Goal: Task Accomplishment & Management: Complete application form

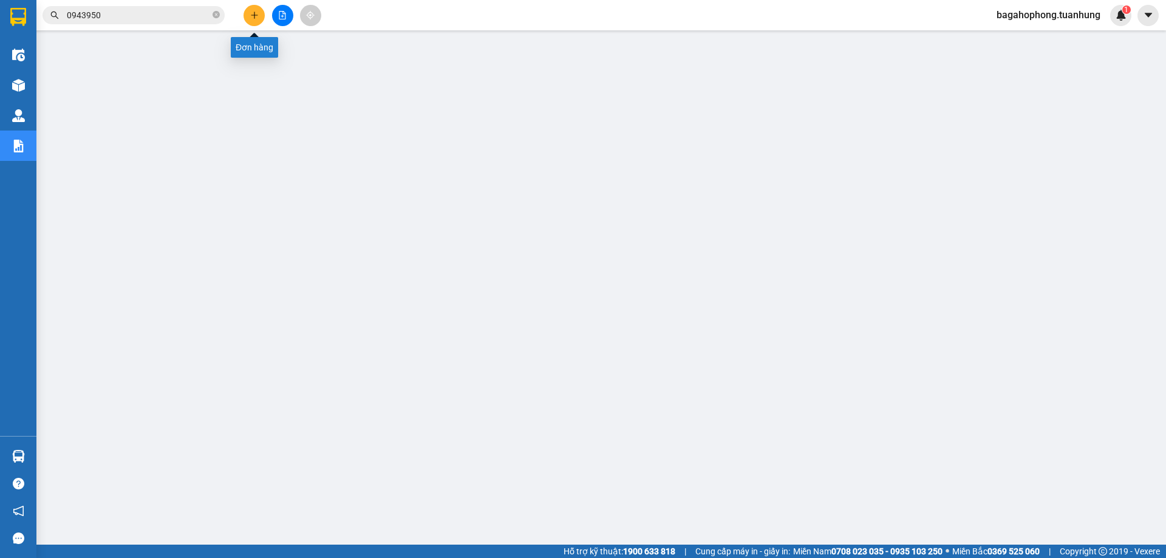
click at [255, 12] on icon "plus" at bounding box center [254, 15] width 9 height 9
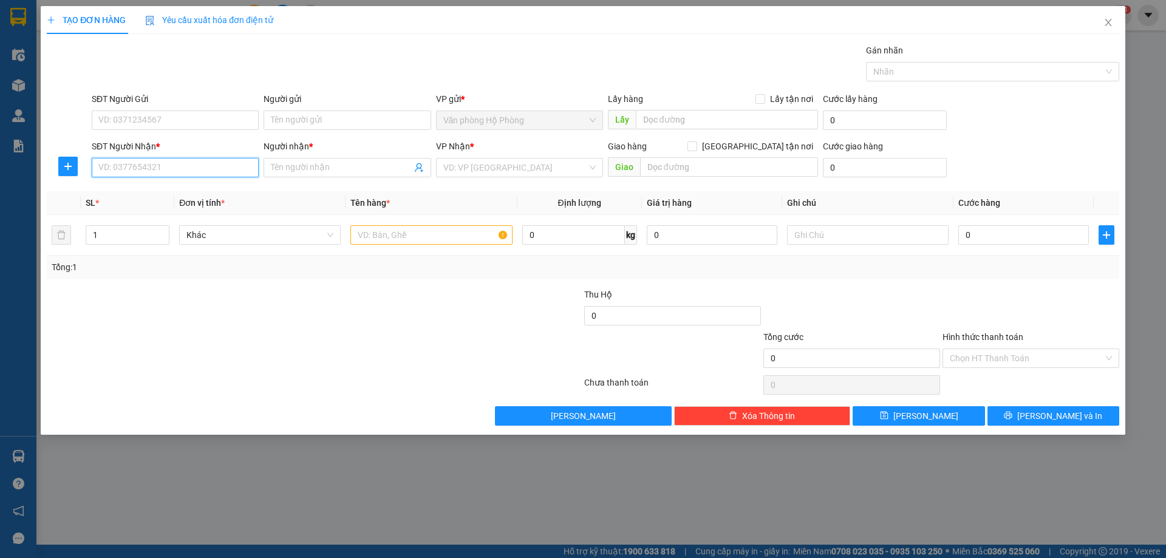
click at [194, 169] on input "SĐT Người Nhận *" at bounding box center [175, 167] width 167 height 19
click at [206, 188] on div "0842725714 - KHANG" at bounding box center [175, 191] width 152 height 13
type input "0842725714"
type input "KHANG"
type input "0842725714"
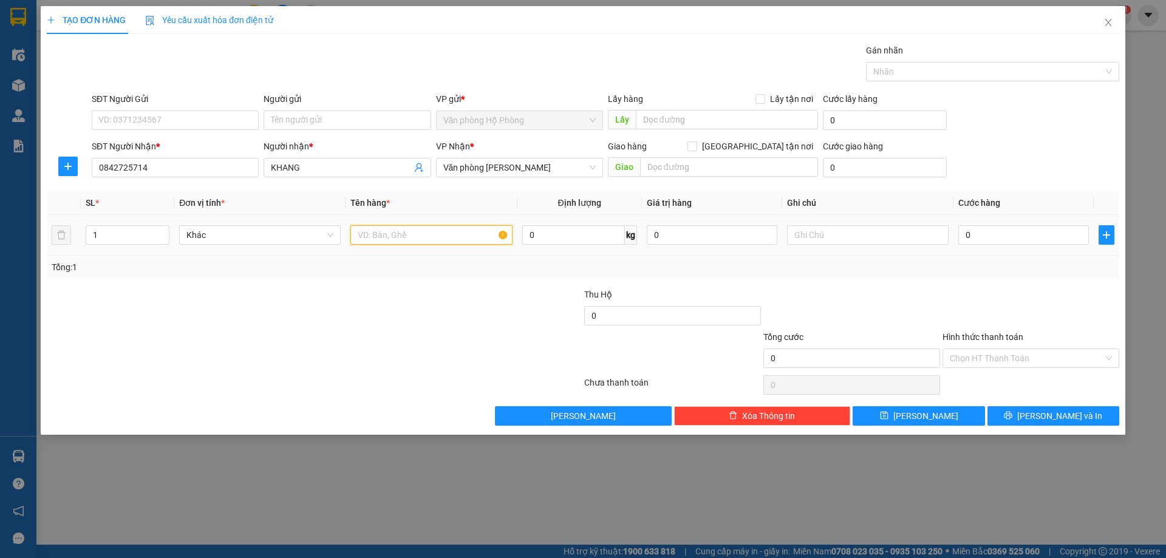
click at [355, 231] on input "text" at bounding box center [431, 234] width 162 height 19
type input "1"
click at [559, 166] on span "Văn phòng [PERSON_NAME]" at bounding box center [519, 167] width 152 height 18
type input "2 thùng"
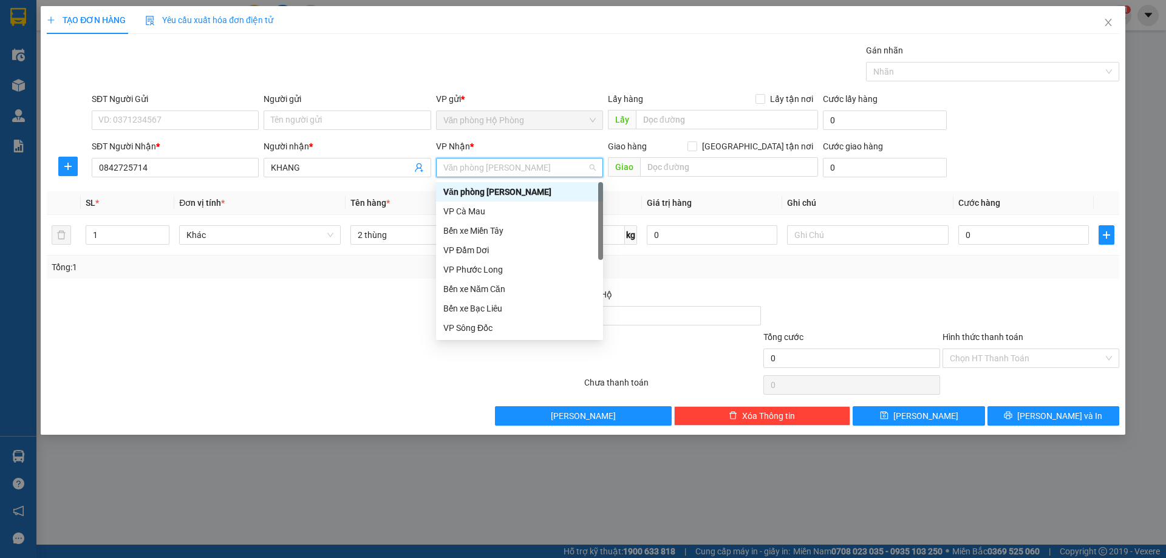
click at [549, 186] on div "Văn phòng [PERSON_NAME]" at bounding box center [519, 191] width 152 height 13
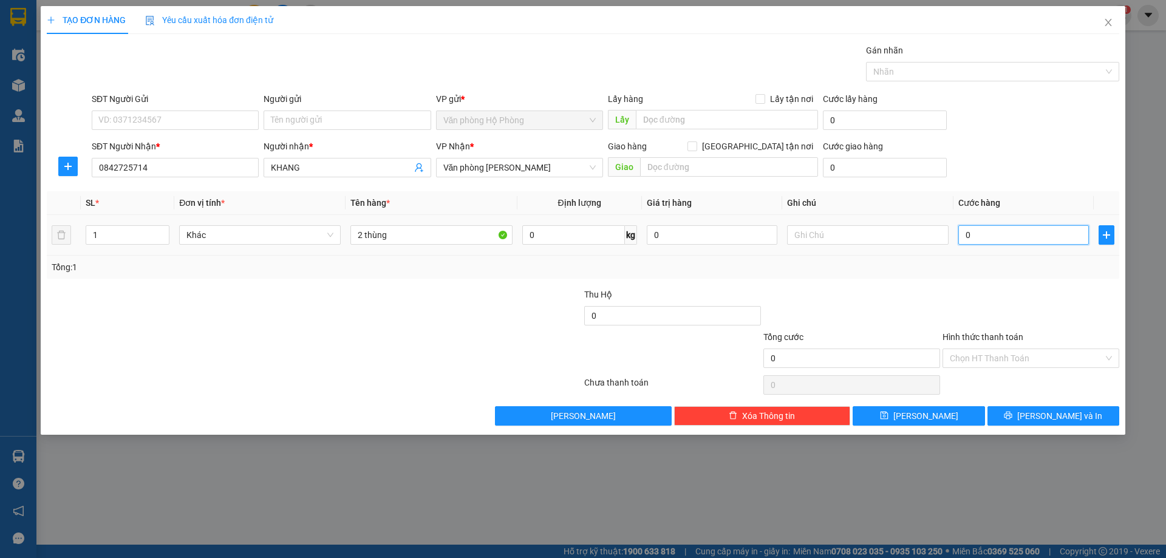
click at [961, 235] on input "0" at bounding box center [1023, 234] width 131 height 19
type input "6"
type input "60"
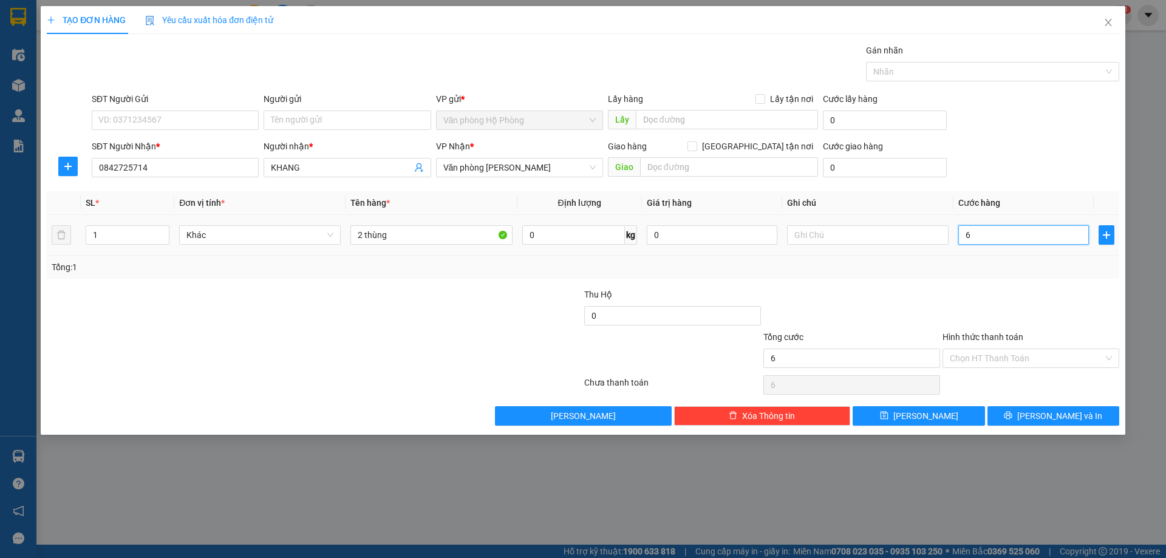
type input "60"
type input "600"
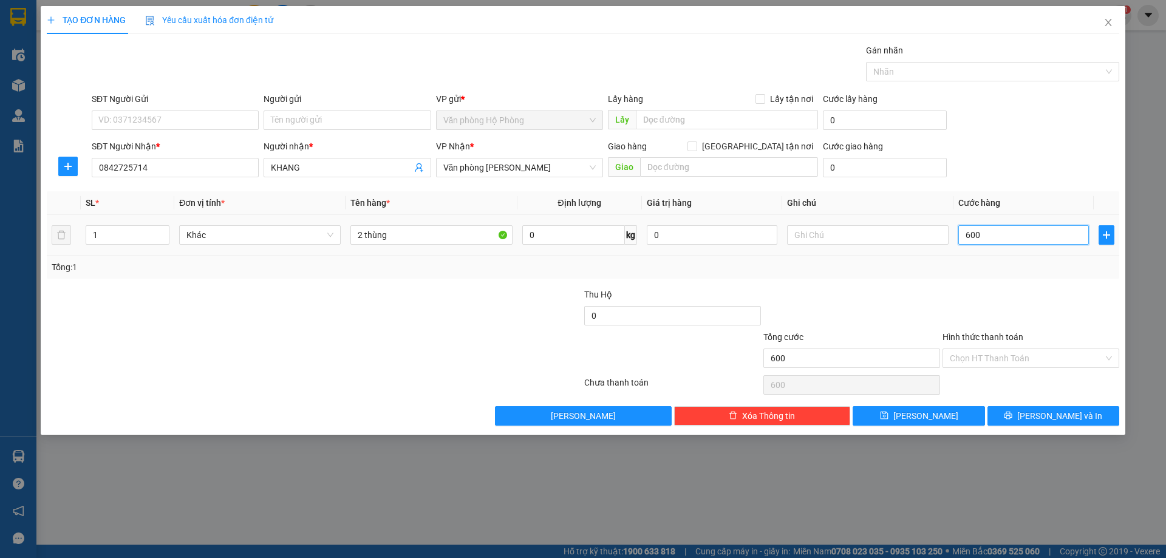
type input "6.000"
type input "60.000"
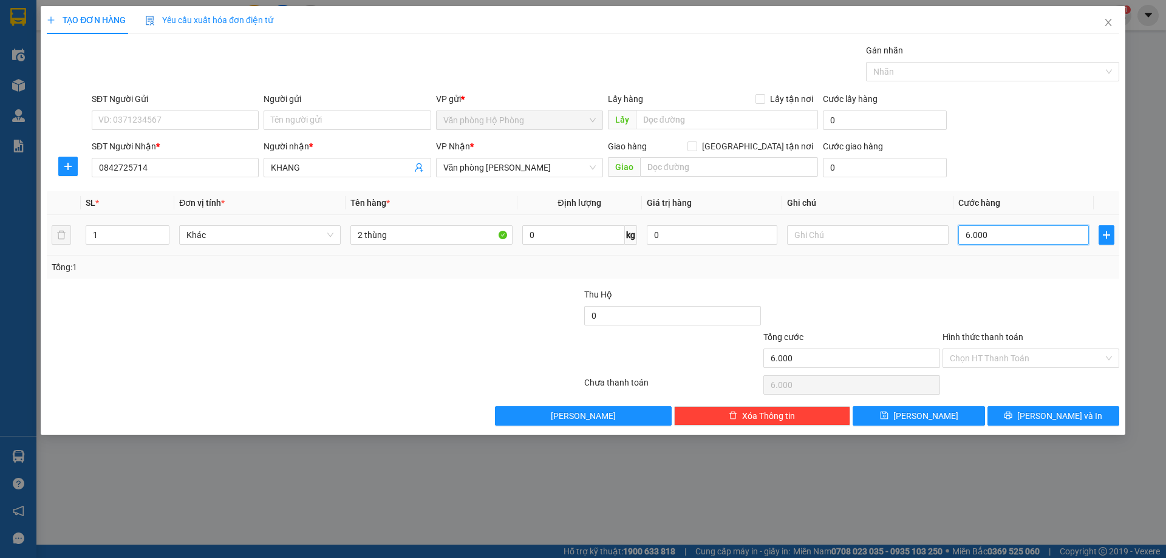
type input "60.000"
click at [1045, 356] on input "Hình thức thanh toán" at bounding box center [1027, 358] width 154 height 18
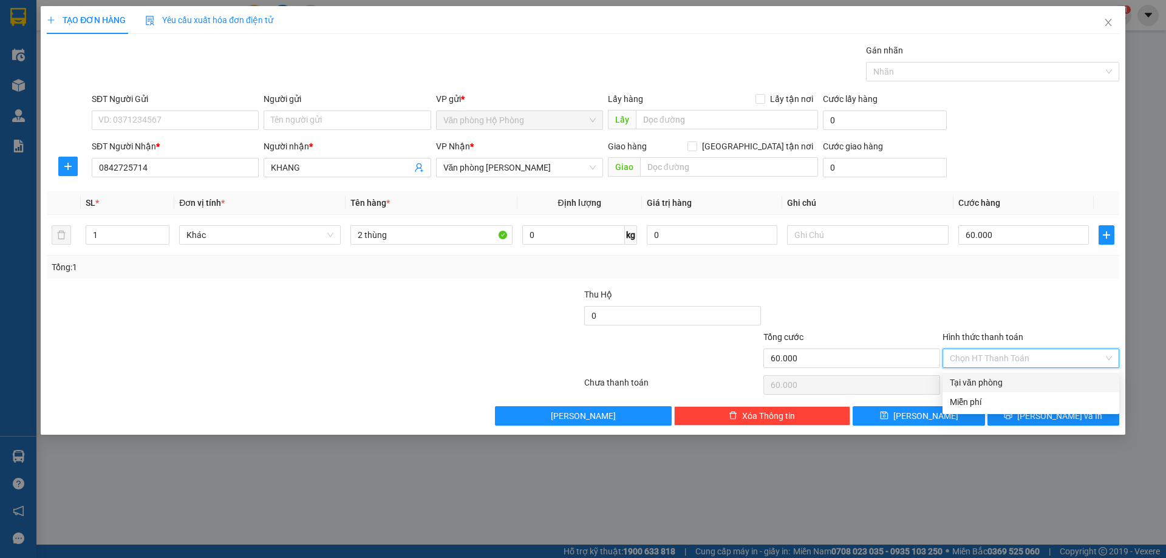
click at [1040, 378] on div "Tại văn phòng" at bounding box center [1031, 382] width 162 height 13
type input "0"
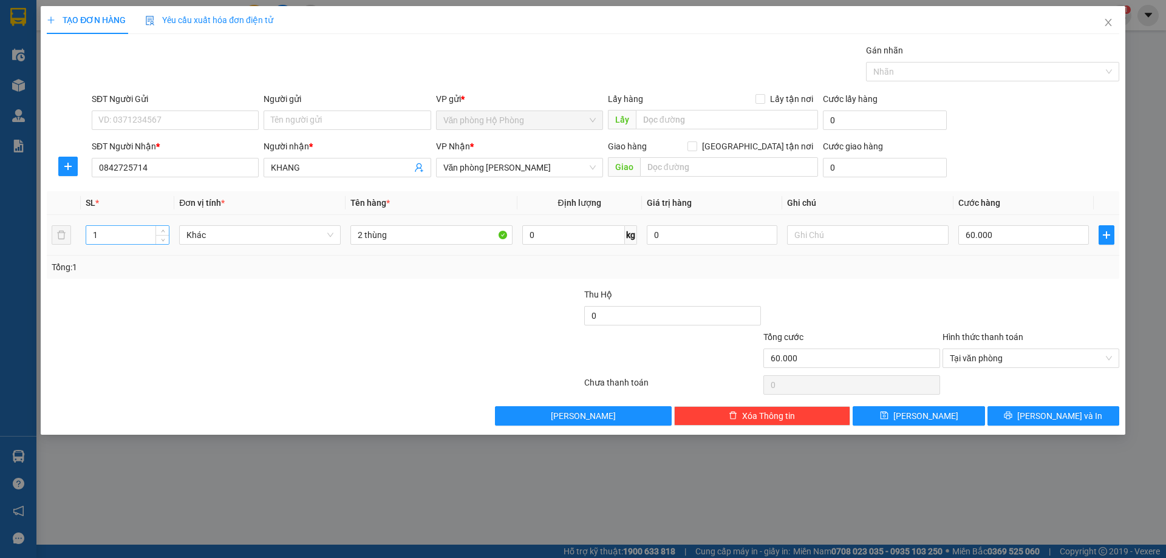
click at [86, 230] on div "1" at bounding box center [128, 234] width 84 height 19
click at [89, 230] on input "1" at bounding box center [127, 235] width 83 height 18
click at [90, 230] on input "1" at bounding box center [127, 235] width 83 height 18
click at [98, 235] on input "1" at bounding box center [127, 235] width 83 height 18
click at [91, 233] on input "1" at bounding box center [127, 235] width 83 height 18
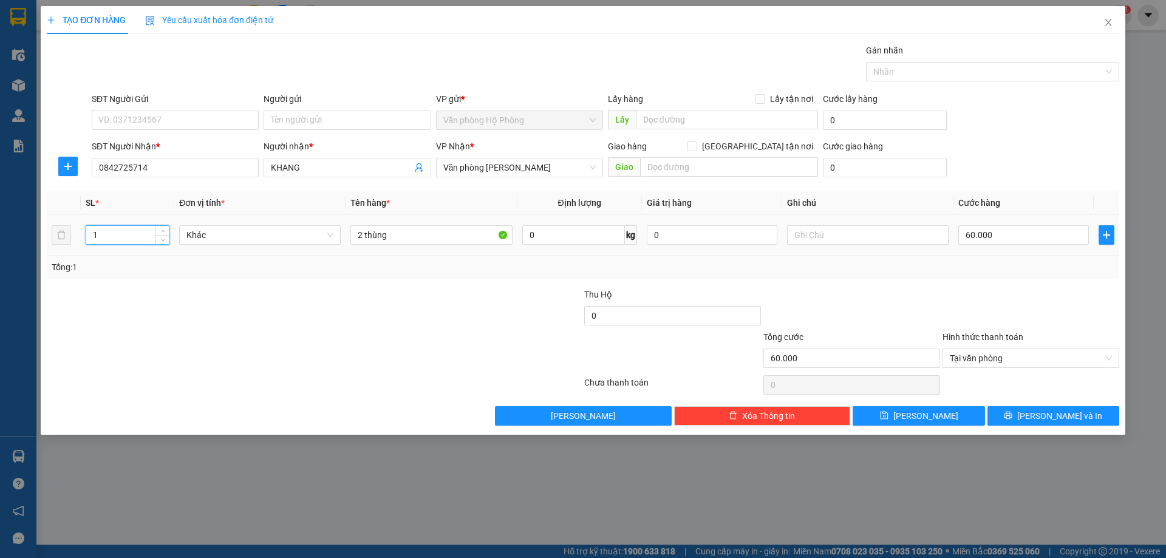
click at [91, 233] on input "1" at bounding box center [127, 235] width 83 height 18
type input "2"
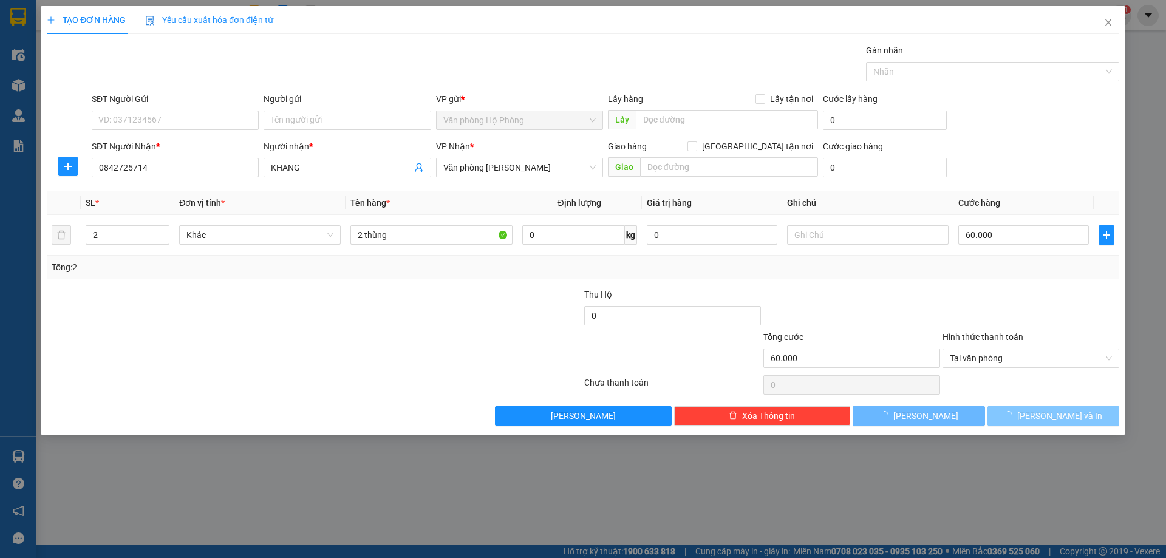
click at [1060, 409] on span "[PERSON_NAME] và In" at bounding box center [1059, 415] width 85 height 13
type input "0"
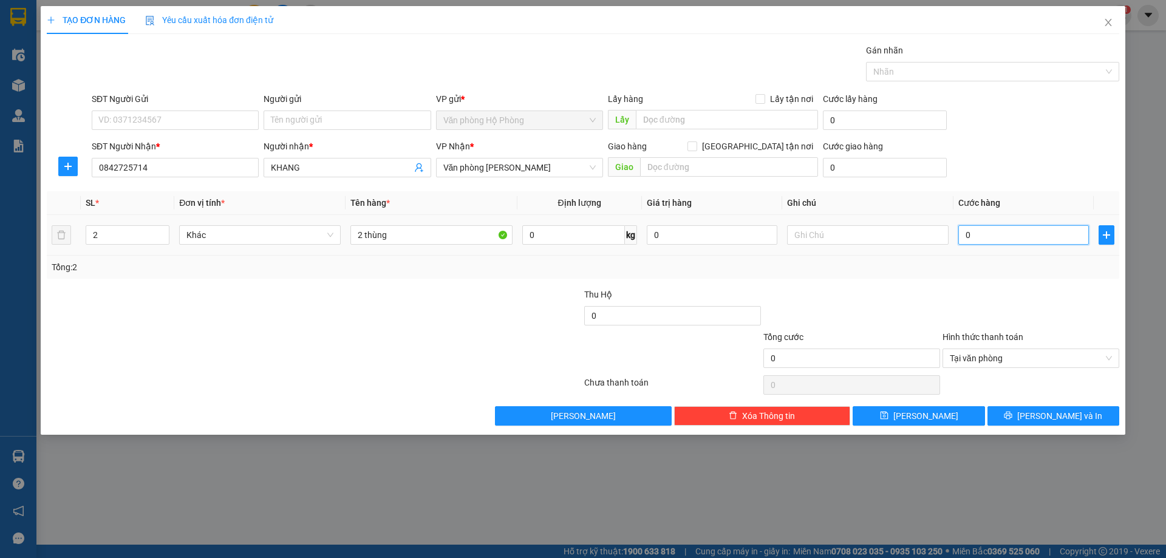
click at [960, 230] on input "0" at bounding box center [1023, 234] width 131 height 19
type input "6"
type input "60"
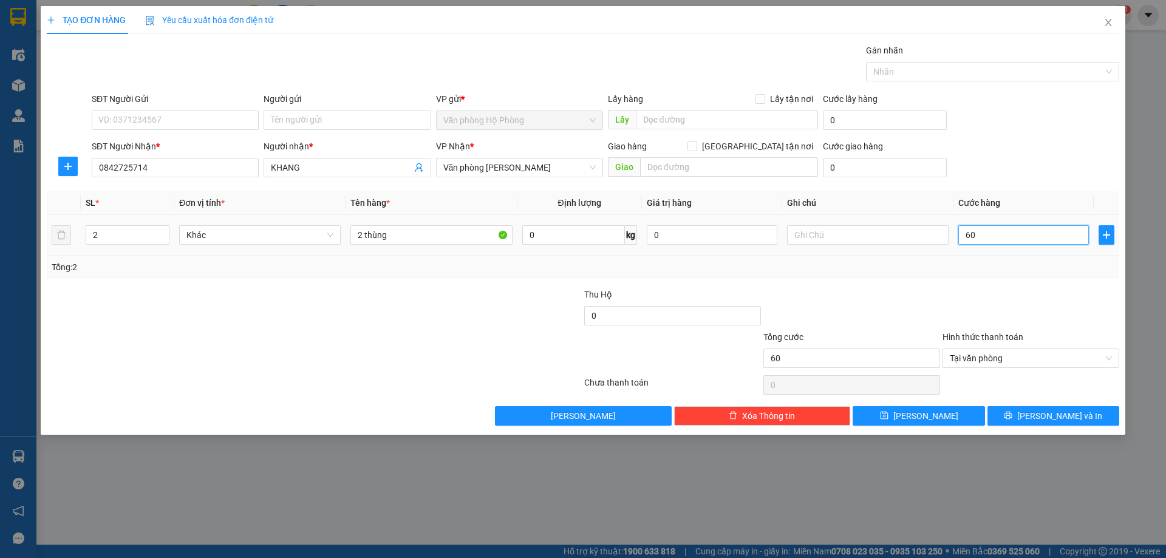
type input "600"
type input "6.000"
type input "60.000"
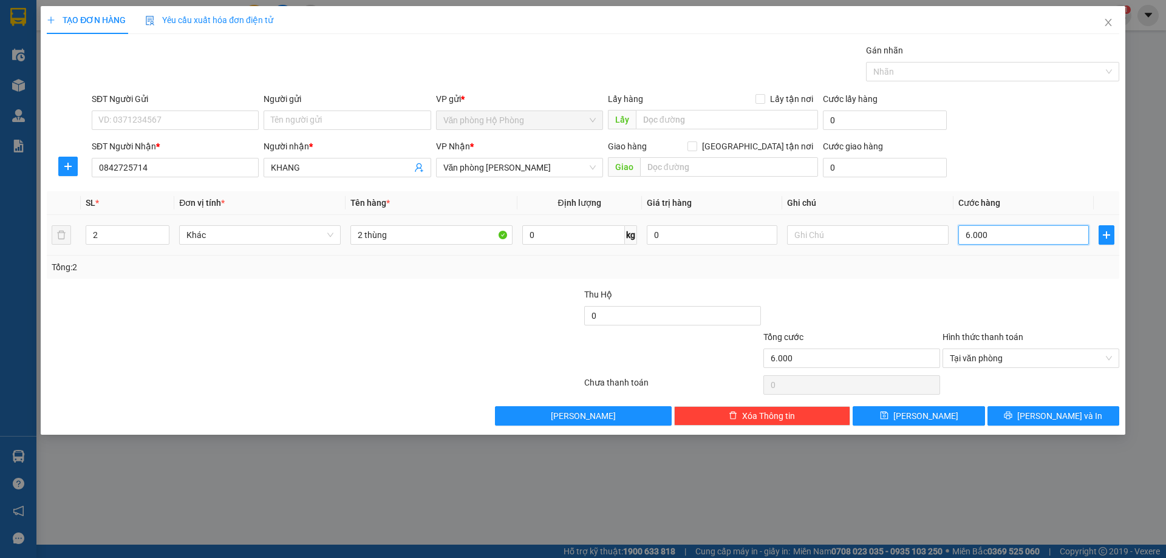
type input "60.000"
click at [1101, 23] on span "Close" at bounding box center [1108, 23] width 34 height 34
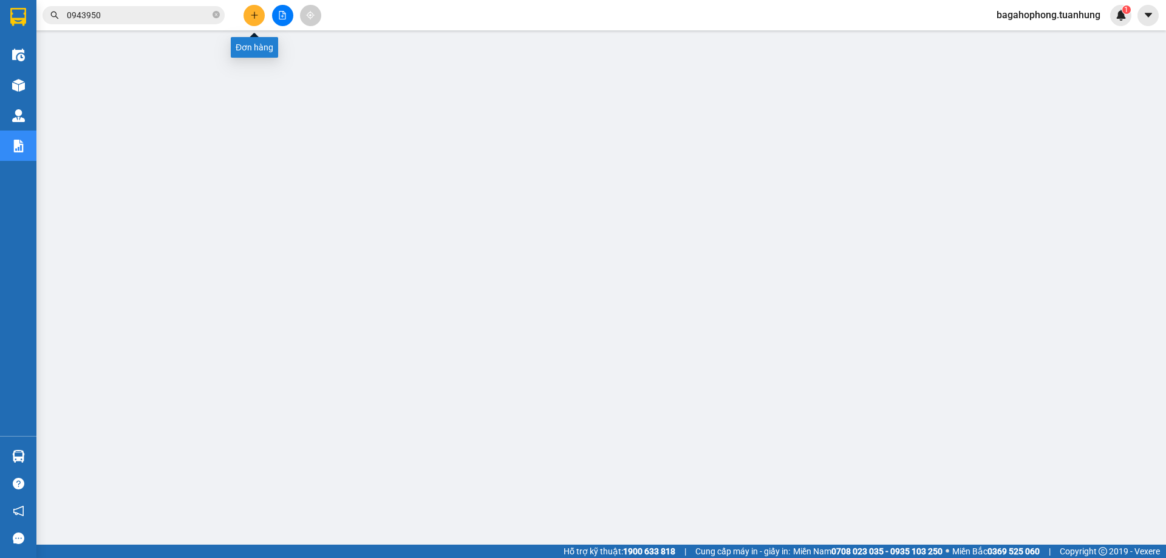
click at [255, 13] on icon "plus" at bounding box center [254, 15] width 9 height 9
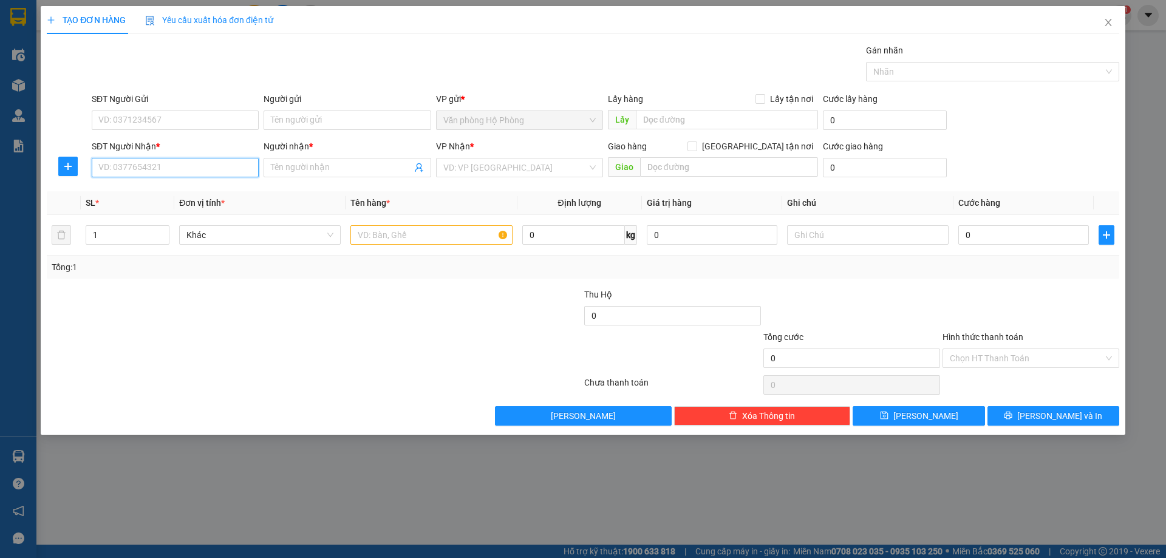
click at [194, 168] on input "SĐT Người Nhận *" at bounding box center [175, 167] width 167 height 19
click at [193, 189] on div "0842725714 - KHANG" at bounding box center [175, 191] width 152 height 13
type input "0842725714"
type input "KHANG"
type input "0842725714"
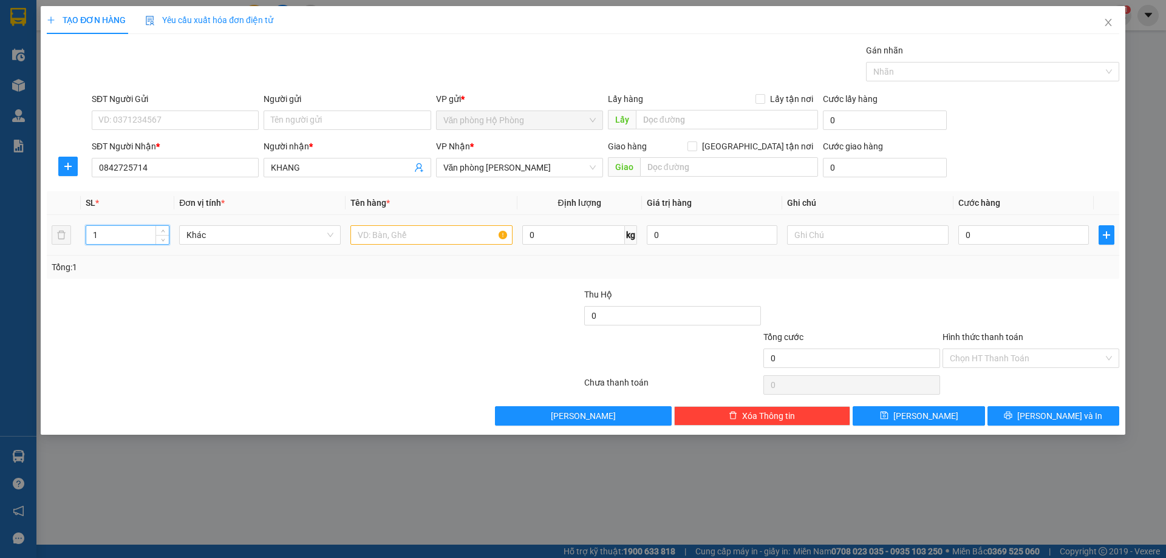
click at [87, 231] on input "1" at bounding box center [127, 235] width 83 height 18
click at [548, 165] on span "Văn phòng [PERSON_NAME]" at bounding box center [519, 167] width 152 height 18
type input "2"
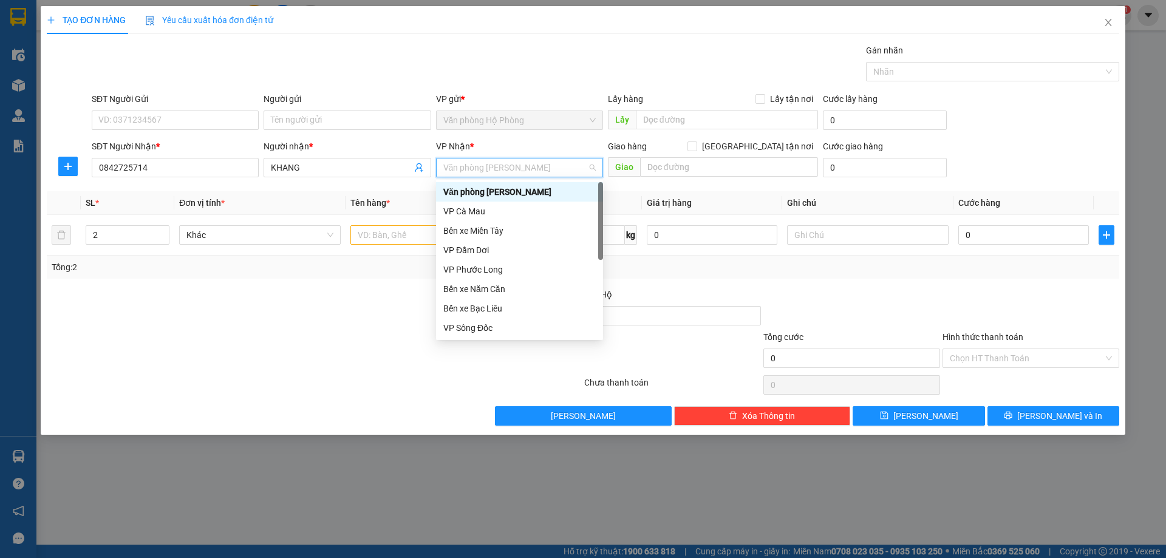
click at [553, 192] on div "Văn phòng [PERSON_NAME]" at bounding box center [519, 191] width 152 height 13
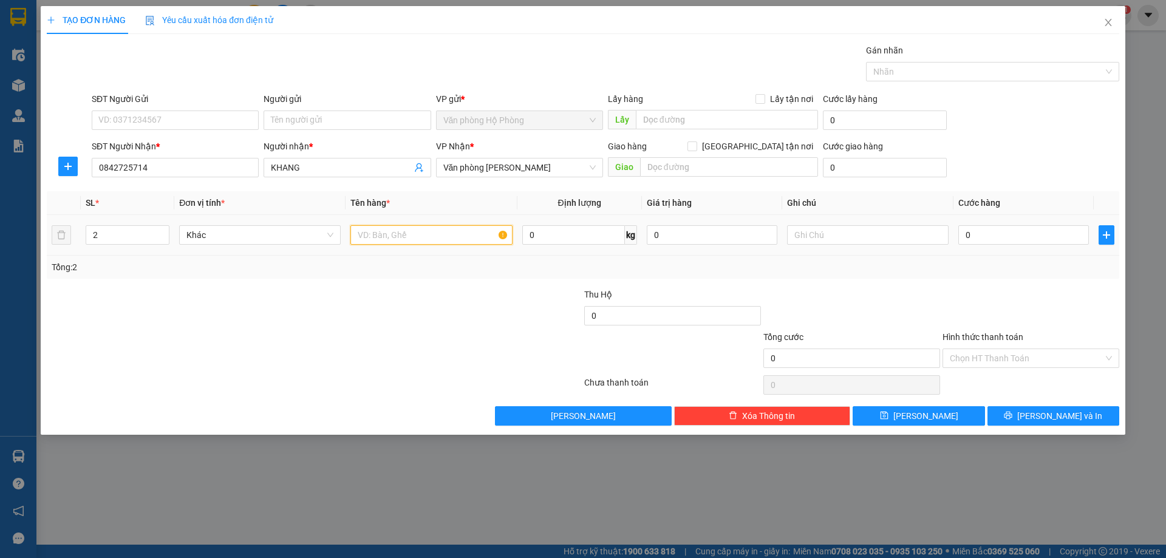
click at [354, 235] on input "text" at bounding box center [431, 234] width 162 height 19
type input "2 thùng"
click at [959, 231] on input "0" at bounding box center [1023, 234] width 131 height 19
type input "6"
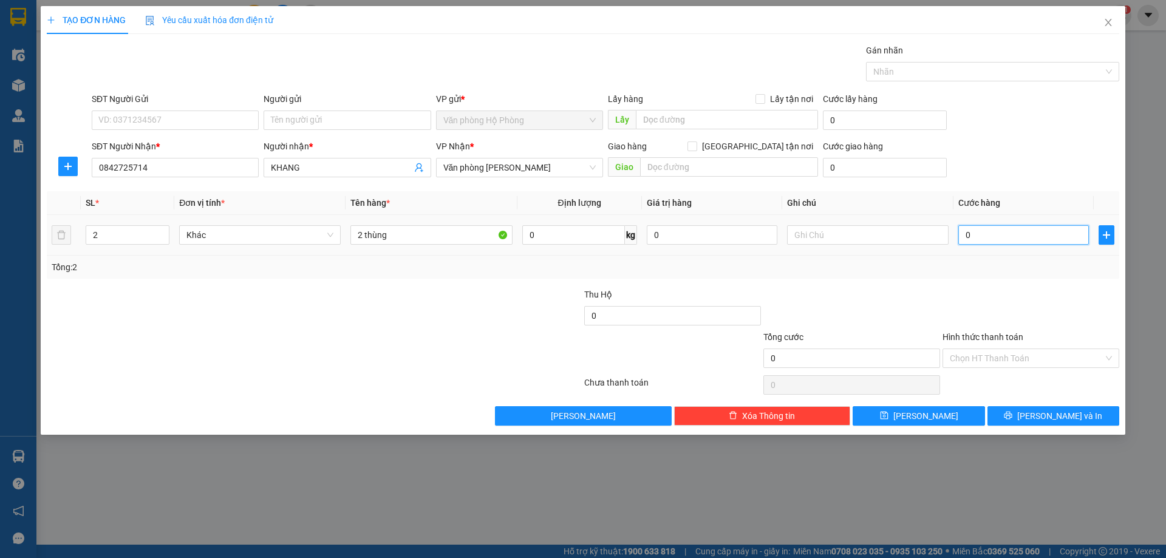
type input "6"
type input "60"
type input "600"
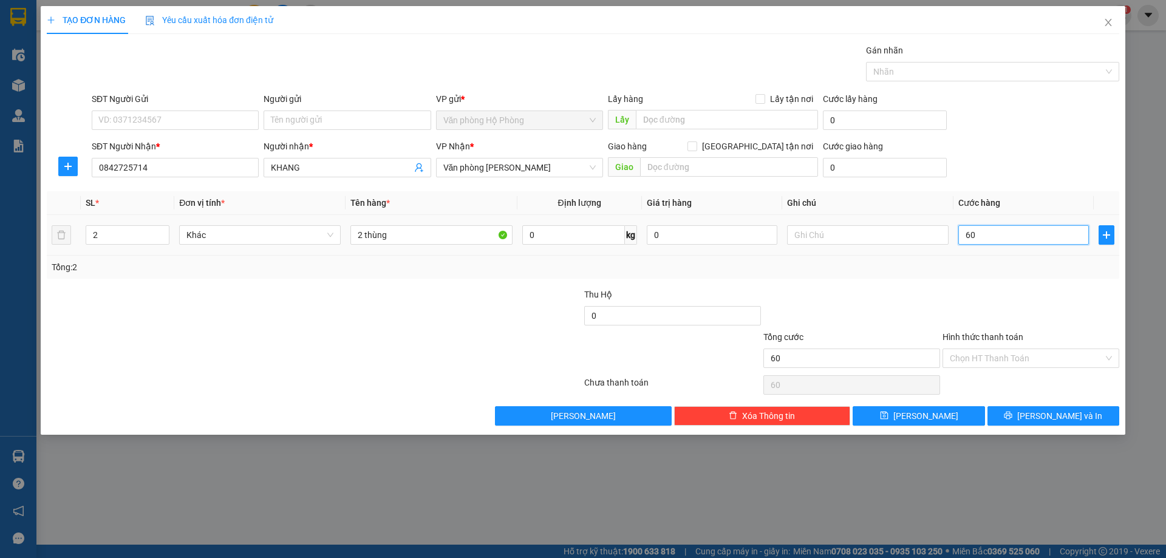
type input "600"
type input "6.000"
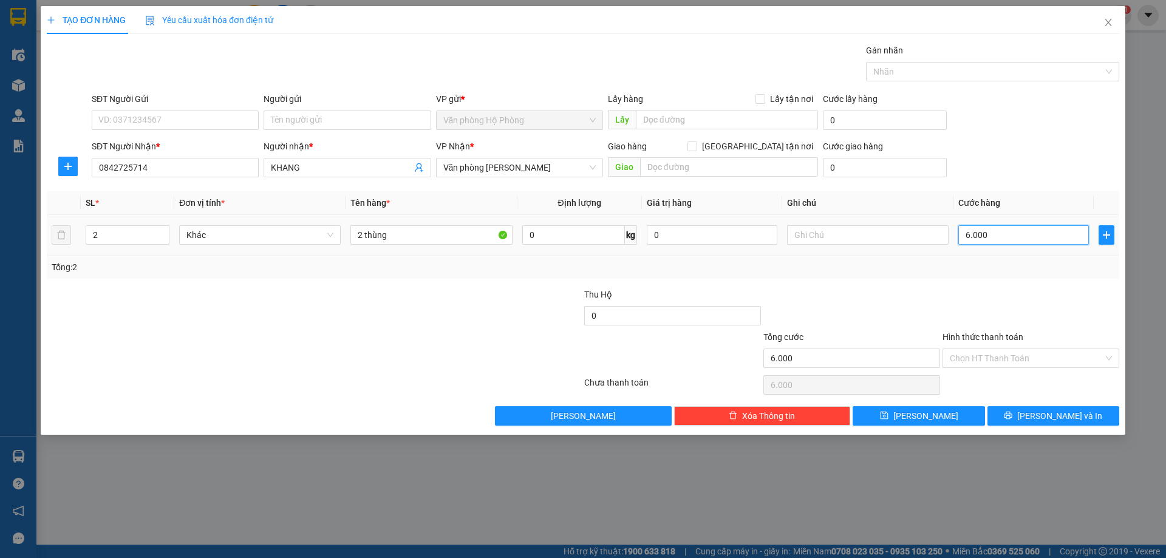
type input "60.000"
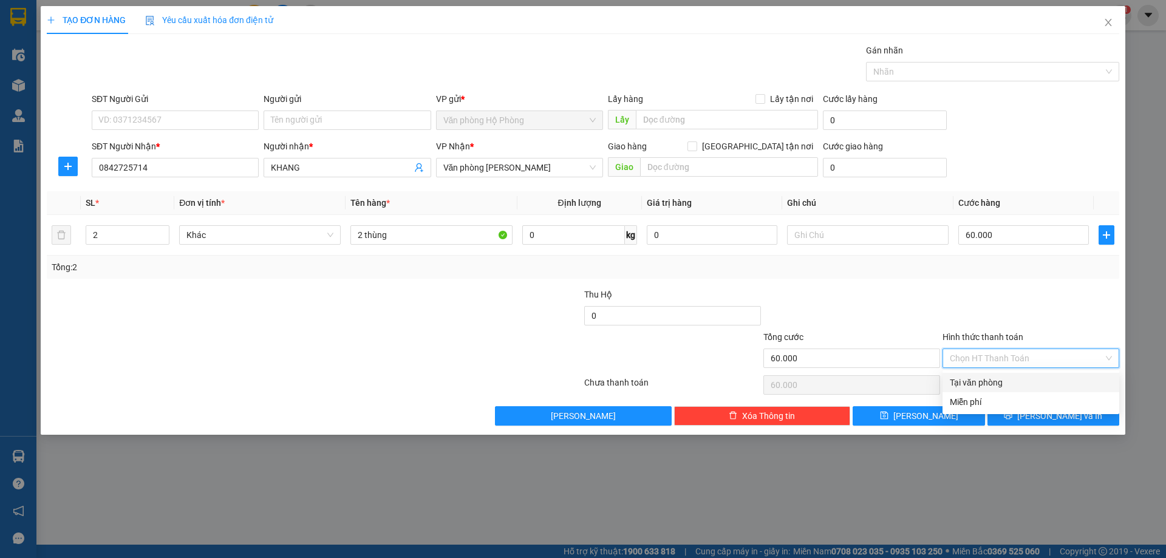
click at [1041, 354] on input "Hình thức thanh toán" at bounding box center [1027, 358] width 154 height 18
click at [1049, 381] on div "Tại văn phòng" at bounding box center [1031, 382] width 162 height 13
type input "0"
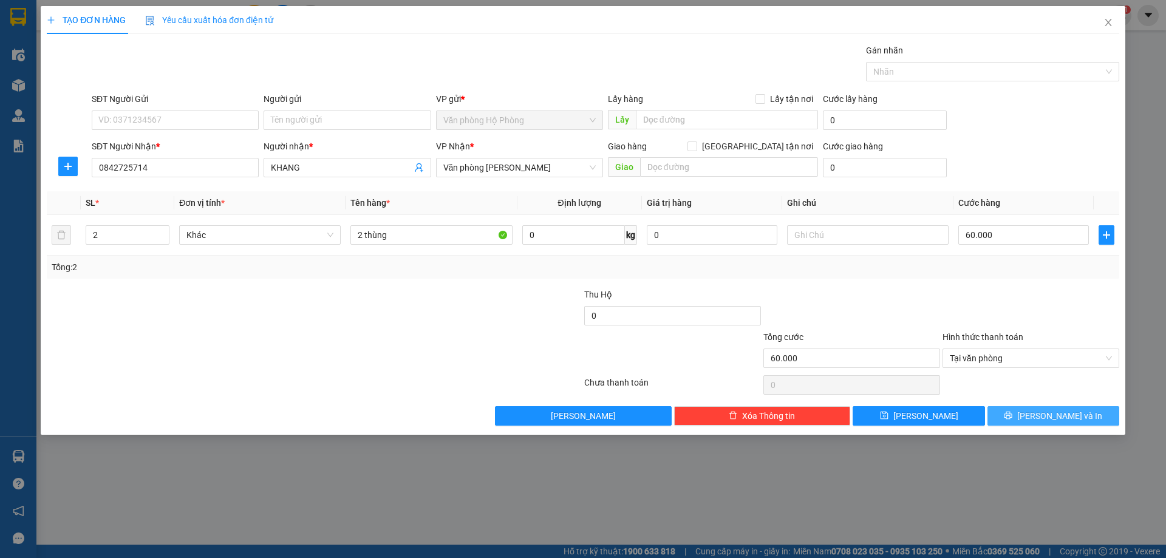
click at [1051, 415] on span "[PERSON_NAME] và In" at bounding box center [1059, 415] width 85 height 13
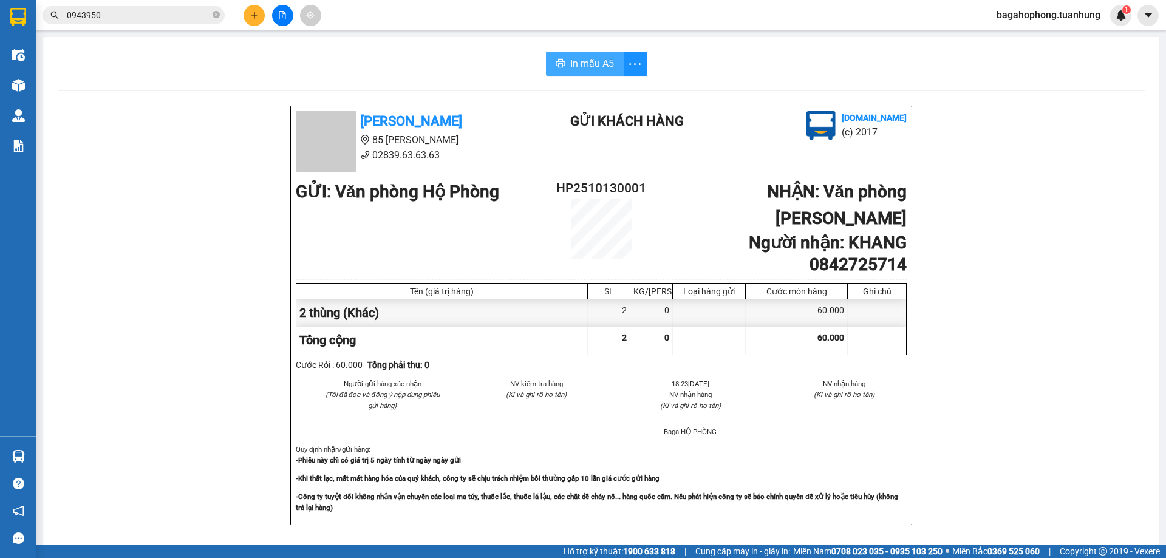
click at [603, 58] on span "In mẫu A5" at bounding box center [592, 63] width 44 height 15
